Goal: Information Seeking & Learning: Learn about a topic

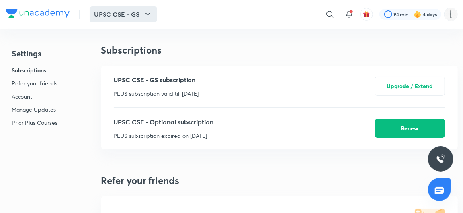
click at [143, 16] on icon "button" at bounding box center [148, 15] width 10 height 10
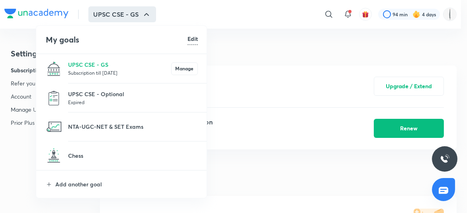
click at [91, 15] on div at bounding box center [233, 106] width 467 height 213
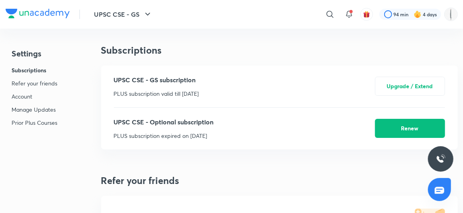
click at [193, 75] on div "UPSC CSE - GS subscription PLUS subscription valid till [DATE]" at bounding box center [156, 86] width 85 height 23
click at [90, 18] on button "UPSC CSE - GS" at bounding box center [124, 14] width 68 height 16
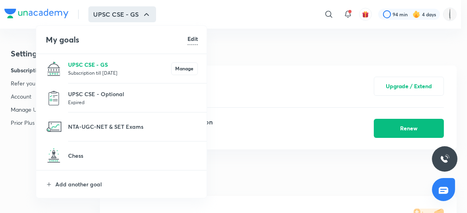
click at [80, 60] on p "UPSC CSE - GS" at bounding box center [119, 64] width 103 height 8
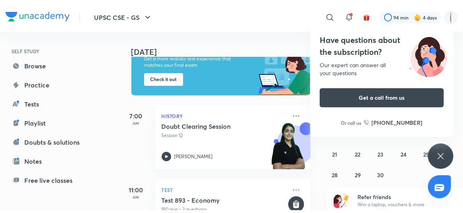
scroll to position [51, 0]
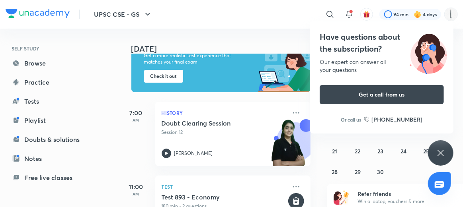
click at [439, 155] on icon at bounding box center [441, 153] width 10 height 10
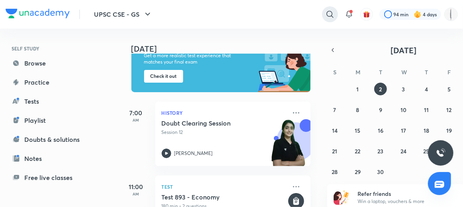
click at [330, 15] on icon at bounding box center [329, 14] width 7 height 7
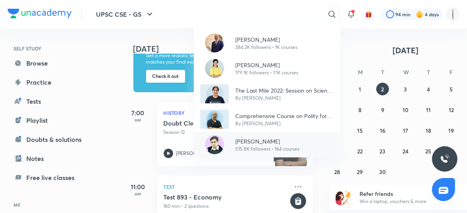
click at [261, 143] on p "[PERSON_NAME]" at bounding box center [267, 141] width 64 height 8
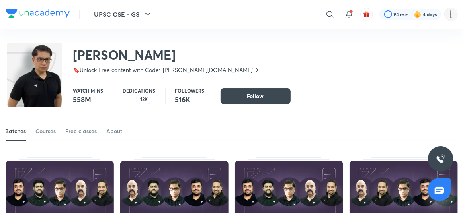
scroll to position [43, 0]
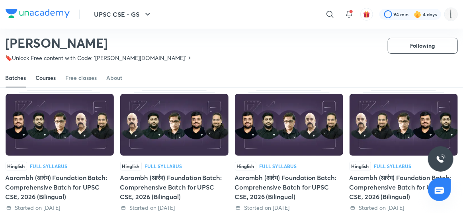
click at [45, 82] on div "Courses" at bounding box center [46, 78] width 20 height 8
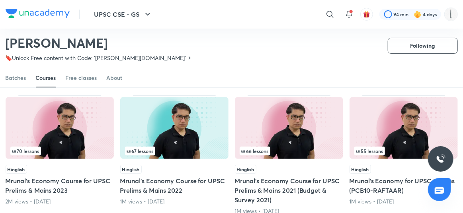
scroll to position [51, 0]
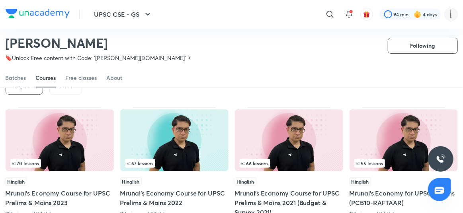
click at [65, 90] on p "Latest" at bounding box center [66, 86] width 16 height 6
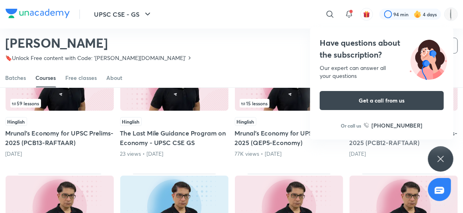
scroll to position [243, 0]
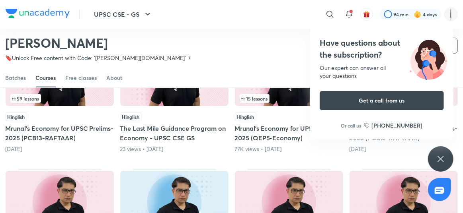
click at [39, 101] on span "59 lessons" at bounding box center [25, 98] width 27 height 5
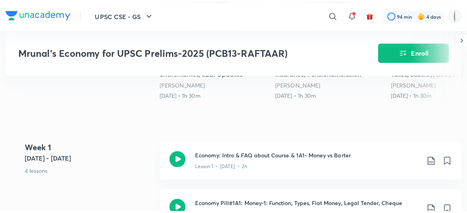
scroll to position [286, 0]
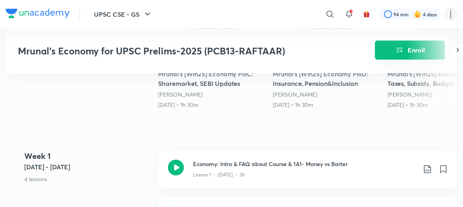
click at [419, 45] on button "Enroll" at bounding box center [410, 50] width 70 height 19
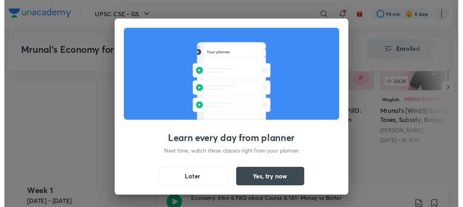
scroll to position [326, 0]
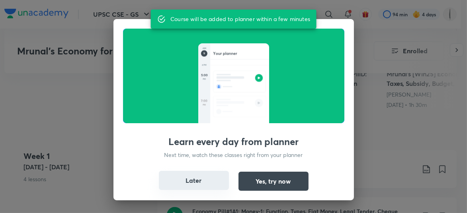
click at [159, 178] on button "Later" at bounding box center [194, 180] width 70 height 19
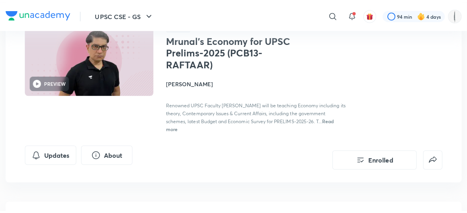
scroll to position [82, 0]
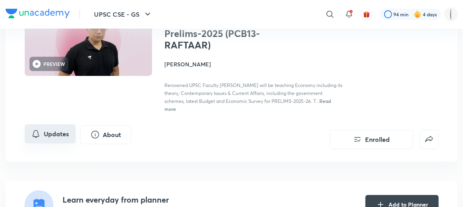
click at [47, 125] on button "Updates" at bounding box center [50, 134] width 51 height 19
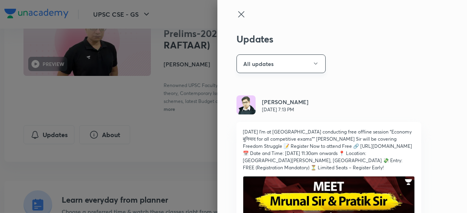
click at [312, 61] on icon "button" at bounding box center [315, 63] width 6 height 6
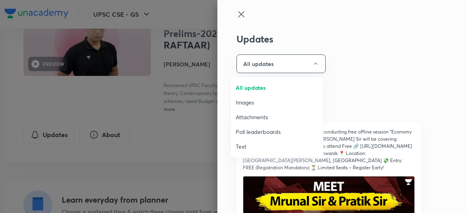
click at [261, 117] on span "Attachments" at bounding box center [277, 117] width 82 height 8
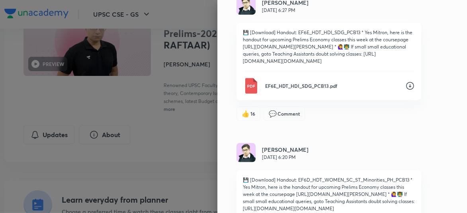
scroll to position [337, 0]
click at [307, 139] on div "Updates Attachments [PERSON_NAME] [DATE] 12:21 AM doubts from last week, all th…" at bounding box center [342, 106] width 250 height 213
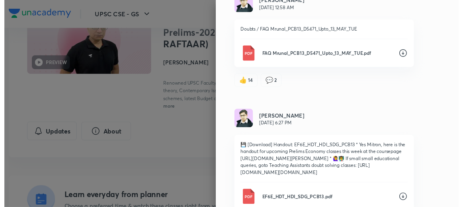
scroll to position [0, 0]
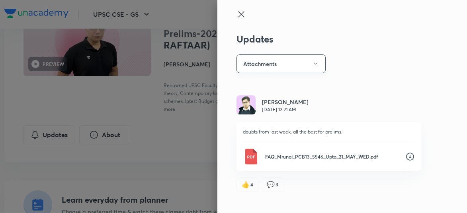
click at [297, 68] on button "Attachments" at bounding box center [280, 64] width 89 height 19
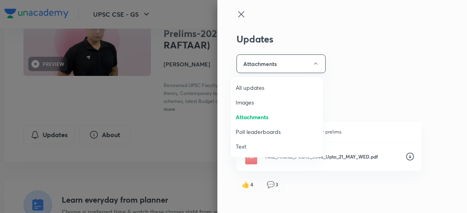
click at [245, 103] on span "Images" at bounding box center [277, 102] width 82 height 8
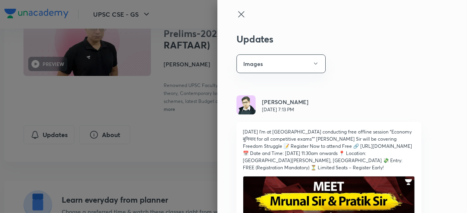
click at [176, 113] on div at bounding box center [233, 106] width 467 height 213
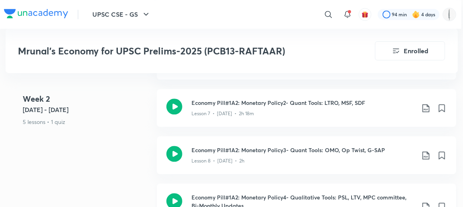
scroll to position [759, 2]
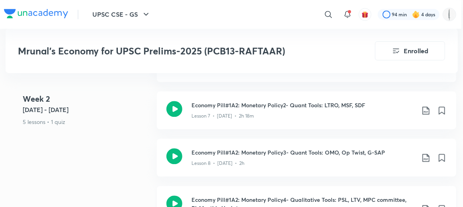
click at [166, 196] on icon at bounding box center [174, 204] width 16 height 16
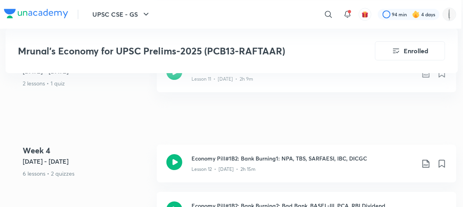
scroll to position [1088, 6]
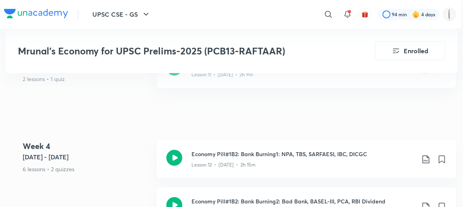
scroll to position [759, 2]
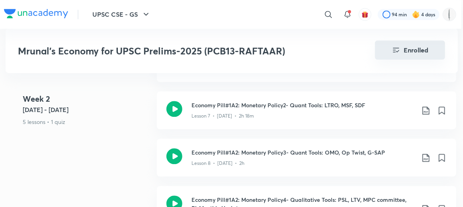
click at [383, 49] on button "Enrolled" at bounding box center [410, 50] width 70 height 19
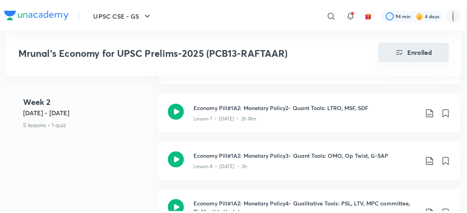
scroll to position [759, 0]
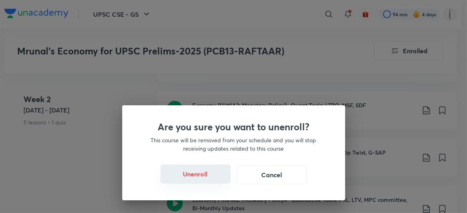
click at [209, 171] on button "Unenroll" at bounding box center [195, 174] width 70 height 19
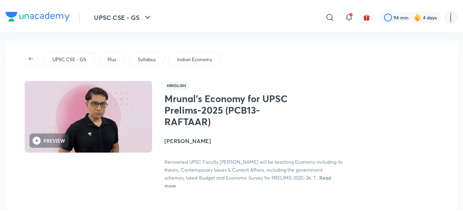
scroll to position [0, 0]
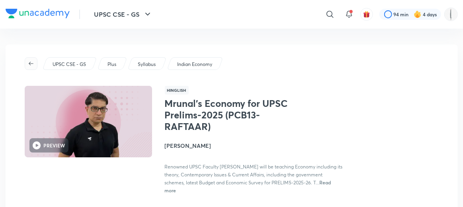
click at [28, 60] on icon "button" at bounding box center [31, 63] width 6 height 6
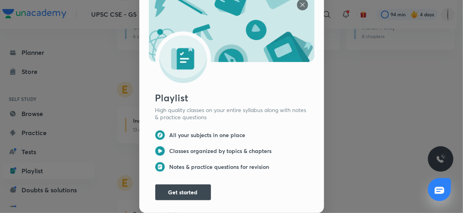
scroll to position [691, 0]
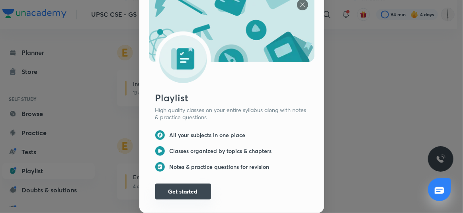
click at [191, 184] on button "Get started" at bounding box center [183, 192] width 56 height 16
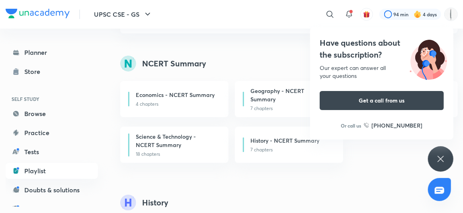
scroll to position [72, 0]
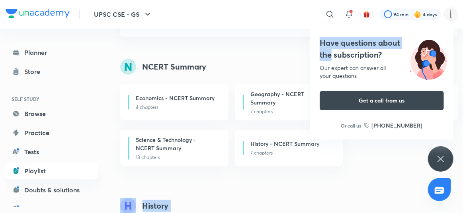
drag, startPoint x: 443, startPoint y: 29, endPoint x: 369, endPoint y: 145, distance: 137.4
click at [369, 145] on div "Economics - NCERT Summary 4 chapters Geography - NCERT Summary 7 chapters Polit…" at bounding box center [295, 125] width 350 height 82
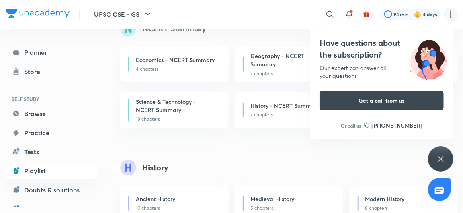
scroll to position [110, 0]
click at [191, 185] on div "Ancient History 10 chapters" at bounding box center [174, 203] width 108 height 36
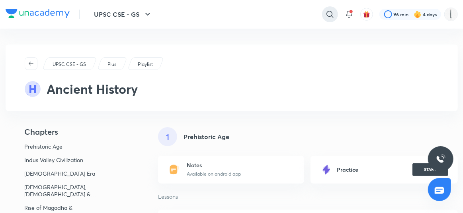
click at [328, 14] on icon at bounding box center [330, 15] width 10 height 10
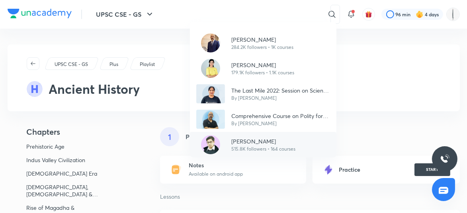
click at [267, 135] on div "[PERSON_NAME] 515.8K followers • 164 courses" at bounding box center [263, 144] width 146 height 25
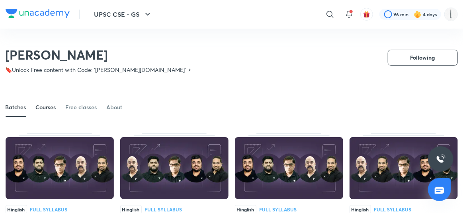
click at [51, 111] on div "Courses" at bounding box center [46, 107] width 20 height 8
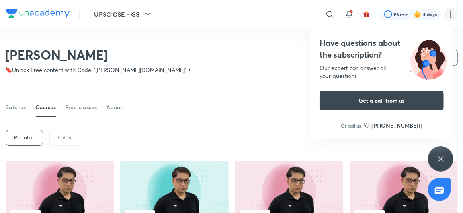
click at [62, 141] on p "Latest" at bounding box center [66, 138] width 16 height 6
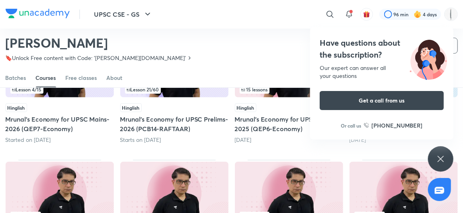
scroll to position [119, 0]
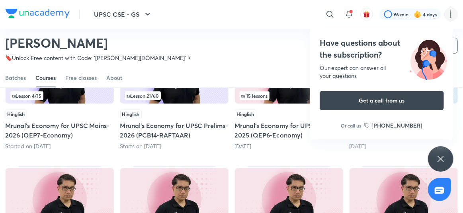
click at [137, 98] on span "Lesson 21 / 60" at bounding box center [143, 96] width 33 height 5
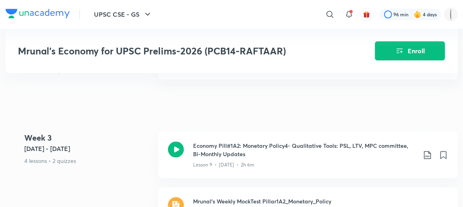
scroll to position [808, 0]
click at [168, 142] on icon at bounding box center [176, 150] width 16 height 16
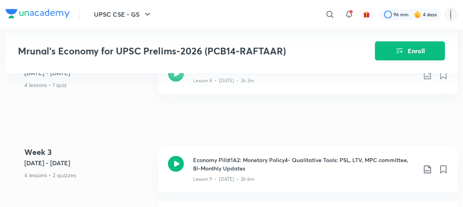
scroll to position [792, 0]
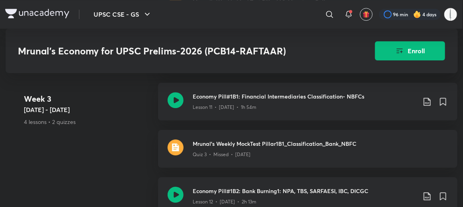
scroll to position [1008, 0]
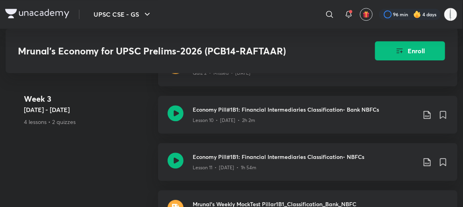
click at [84, 109] on 3 "Week [DATE] - [DATE] 4 lessons • 2 quizzes" at bounding box center [87, 122] width 127 height 56
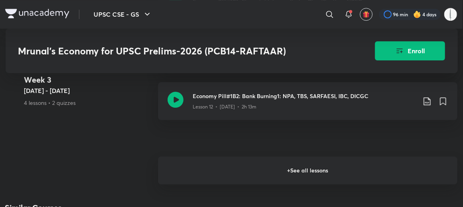
scroll to position [1102, 0]
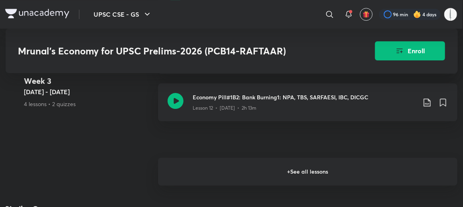
click at [175, 158] on h6 "+ See all lessons" at bounding box center [307, 172] width 299 height 28
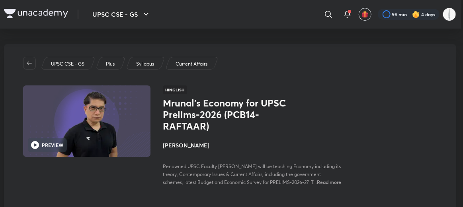
scroll to position [0, 6]
click at [26, 60] on icon "button" at bounding box center [29, 63] width 6 height 6
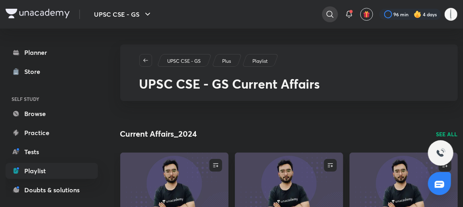
click at [333, 11] on icon at bounding box center [330, 15] width 10 height 10
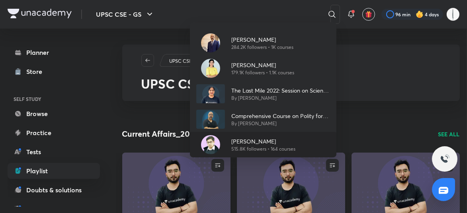
click at [250, 140] on p "[PERSON_NAME]" at bounding box center [263, 141] width 64 height 8
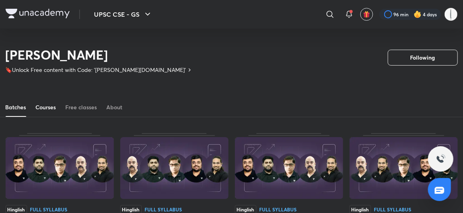
click at [54, 111] on div "Courses" at bounding box center [46, 107] width 20 height 8
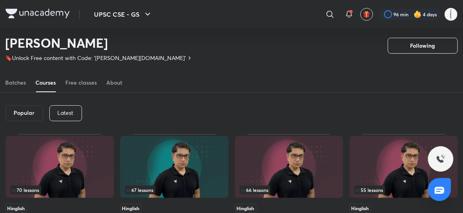
scroll to position [24, 0]
click at [68, 117] on p "Latest" at bounding box center [66, 113] width 16 height 6
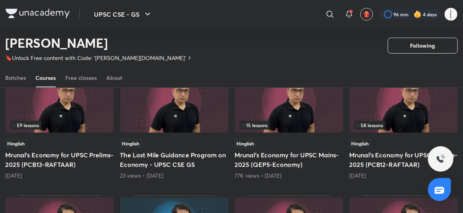
scroll to position [275, 0]
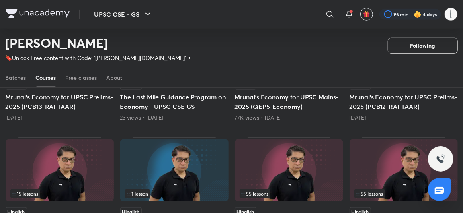
click at [39, 70] on span "59 lessons" at bounding box center [25, 67] width 27 height 5
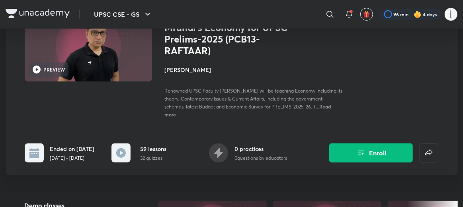
scroll to position [77, 0]
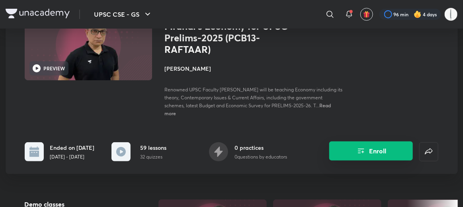
click at [382, 142] on button "Enroll" at bounding box center [371, 151] width 84 height 19
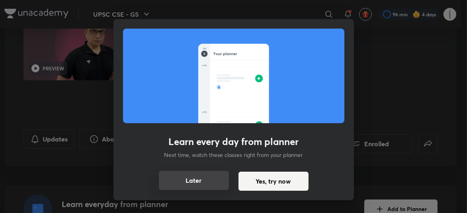
click at [159, 185] on button "Later" at bounding box center [194, 180] width 70 height 19
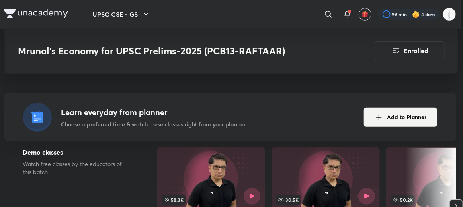
scroll to position [170, 6]
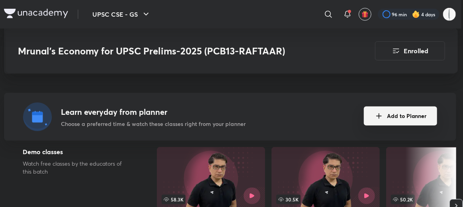
click at [372, 107] on button "Add to Planner" at bounding box center [400, 116] width 73 height 19
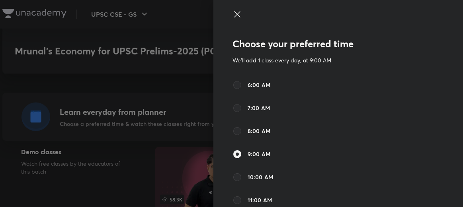
scroll to position [170, 0]
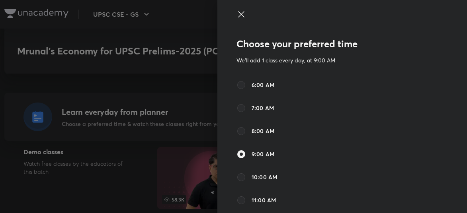
click at [236, 14] on icon at bounding box center [241, 15] width 10 height 10
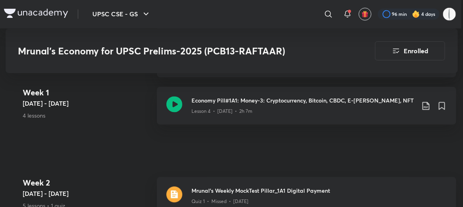
scroll to position [630, 6]
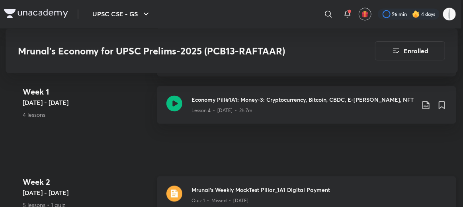
click at [167, 186] on img at bounding box center [174, 194] width 16 height 16
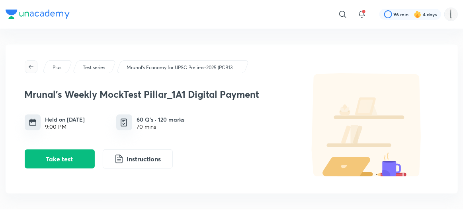
click at [29, 65] on icon "button" at bounding box center [31, 67] width 5 height 4
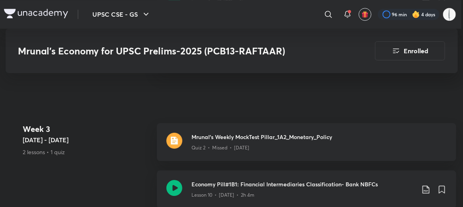
scroll to position [1020, 6]
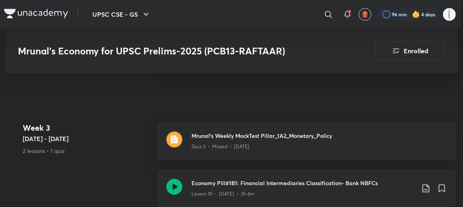
click at [425, 184] on icon at bounding box center [426, 189] width 10 height 10
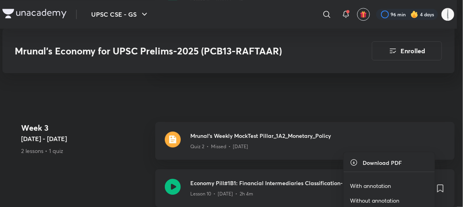
scroll to position [1020, 0]
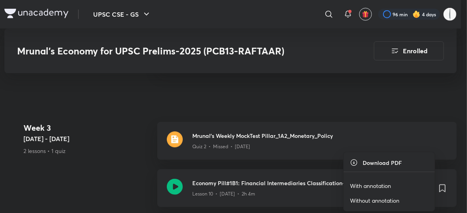
click at [352, 162] on icon at bounding box center [354, 163] width 8 height 8
click at [371, 199] on p "Without annotation" at bounding box center [374, 201] width 49 height 8
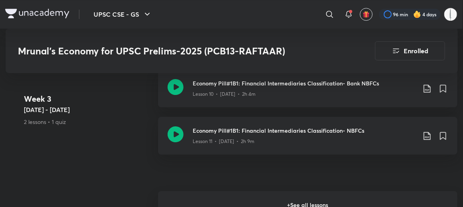
scroll to position [1120, 0]
